Goal: Transaction & Acquisition: Purchase product/service

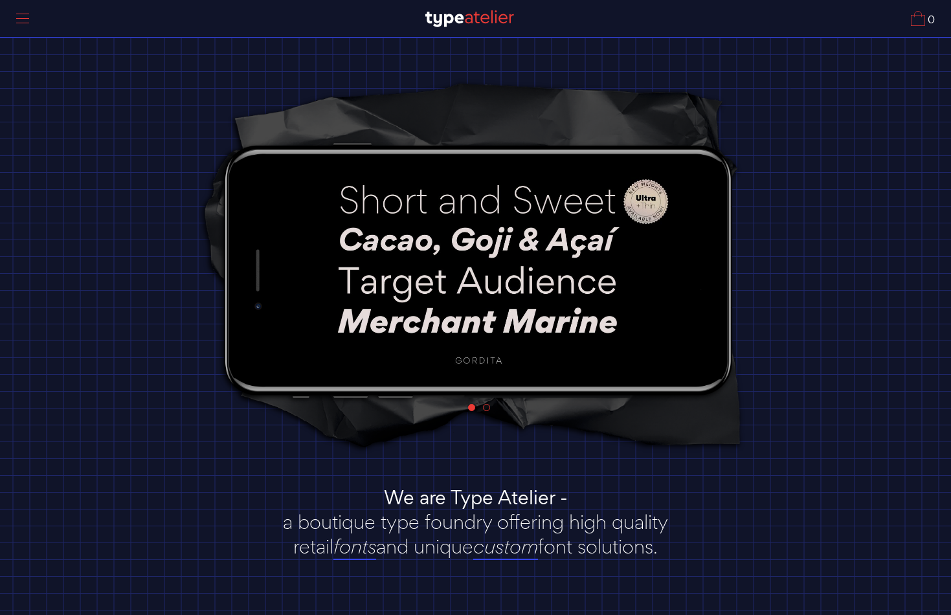
click at [23, 15] on div at bounding box center [22, 19] width 32 height 30
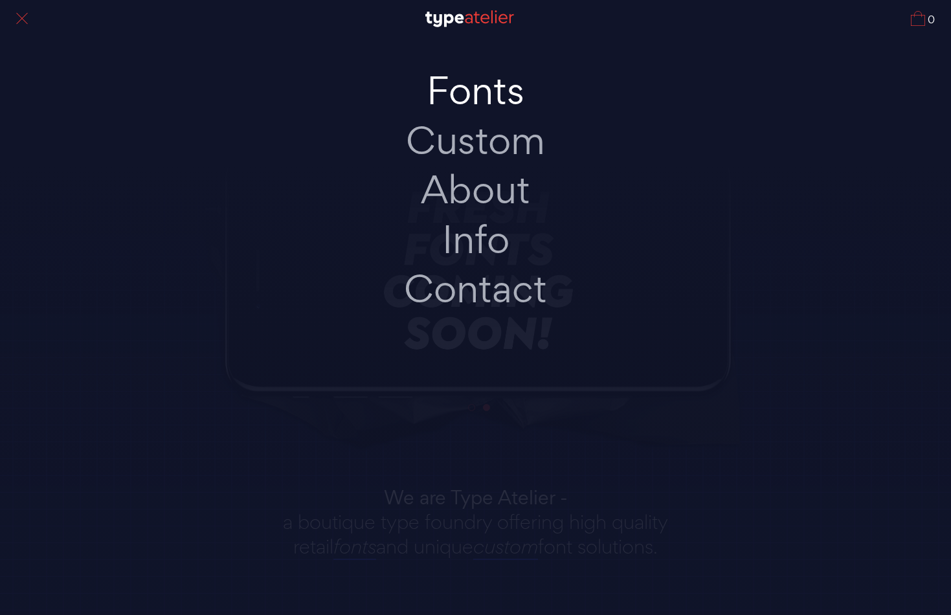
click at [491, 91] on link "Fonts" at bounding box center [476, 91] width 272 height 50
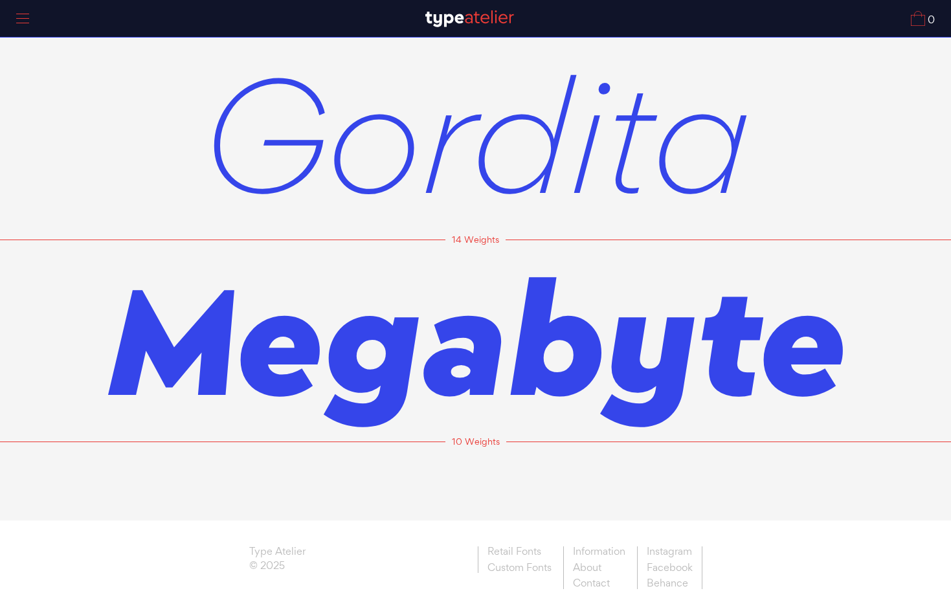
click at [492, 115] on span "Gordita" at bounding box center [476, 133] width 550 height 202
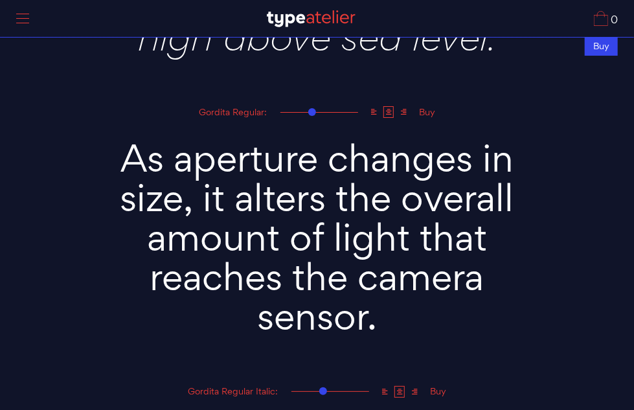
scroll to position [1816, 0]
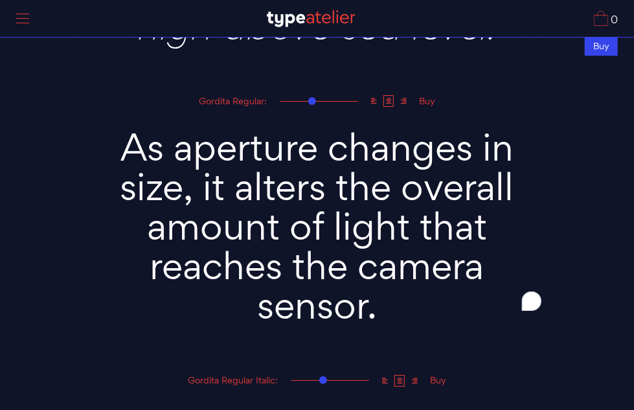
drag, startPoint x: 391, startPoint y: 301, endPoint x: 106, endPoint y: 134, distance: 330.3
click at [106, 134] on textarea "As aperture changes in size, it alters the overall amount of light that reaches…" at bounding box center [317, 221] width 453 height 225
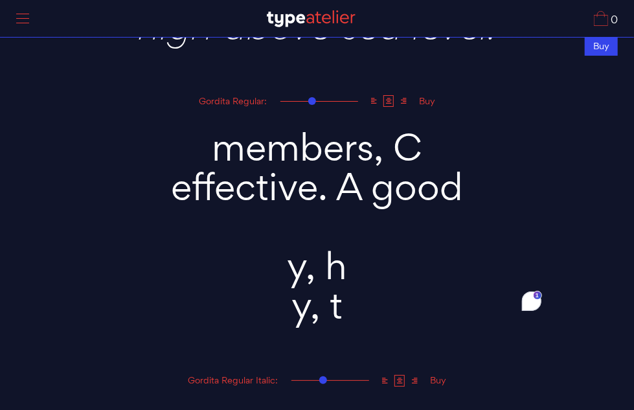
type textarea "members, C effective. A good y, h y, t"
